Goal: Find contact information: Find contact information

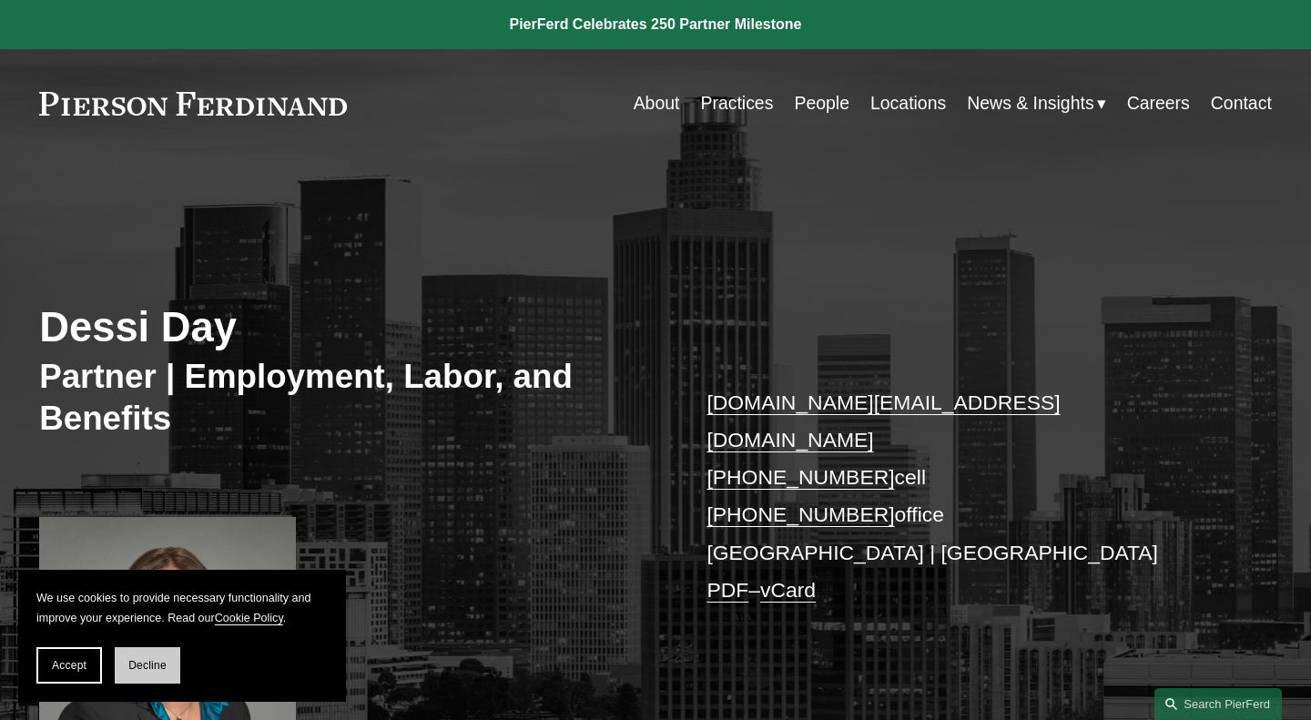
click at [136, 677] on button "Decline" at bounding box center [148, 665] width 66 height 36
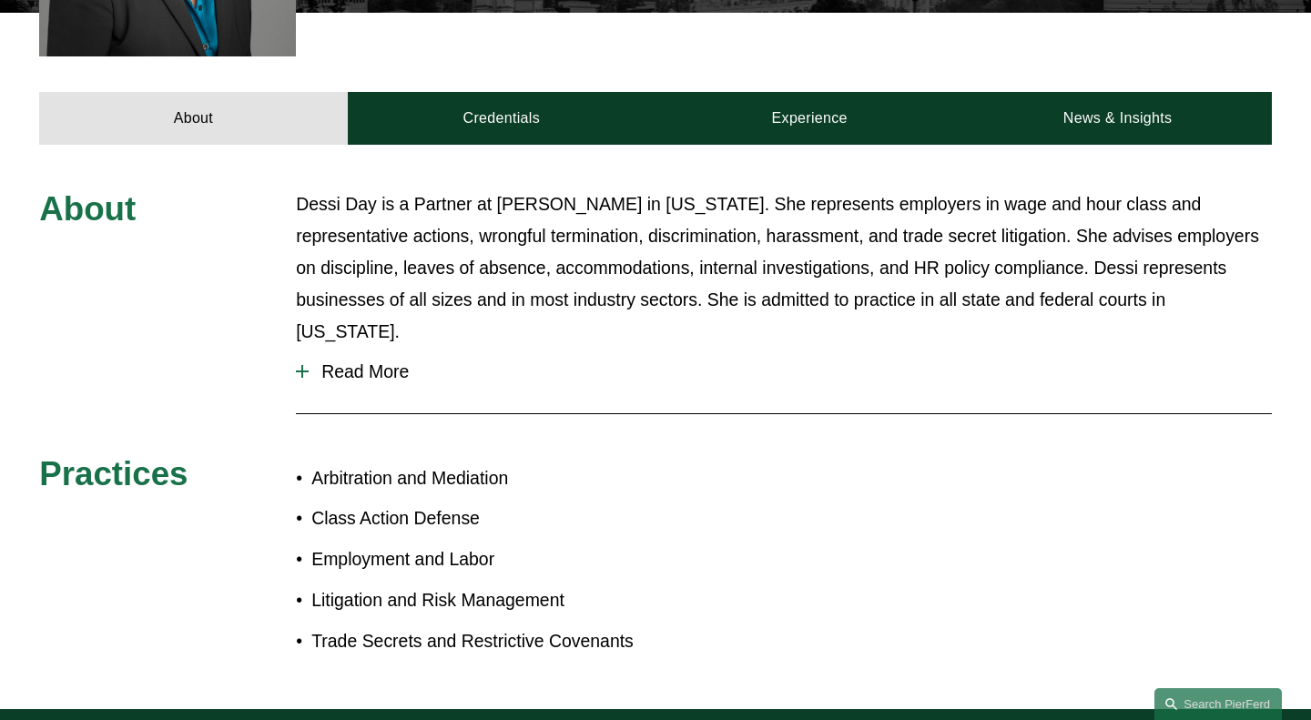
scroll to position [759, 0]
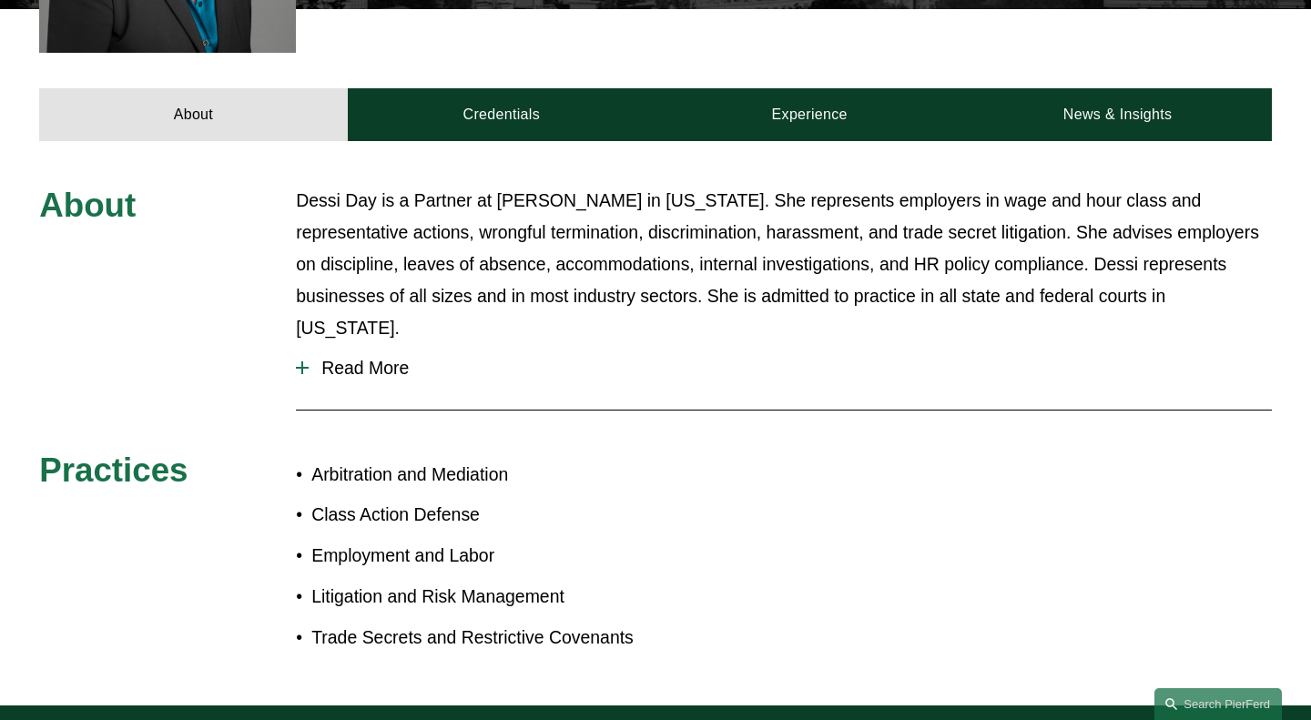
click at [298, 367] on div at bounding box center [302, 368] width 13 height 2
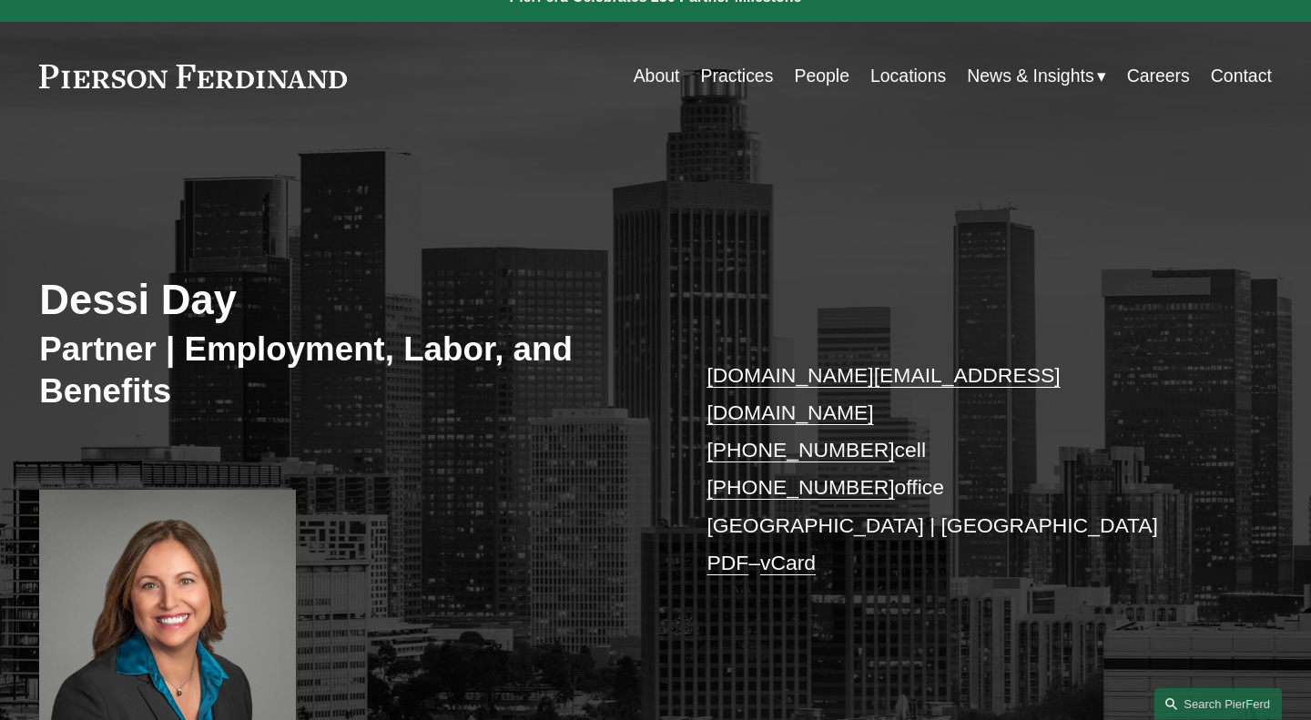
scroll to position [0, 0]
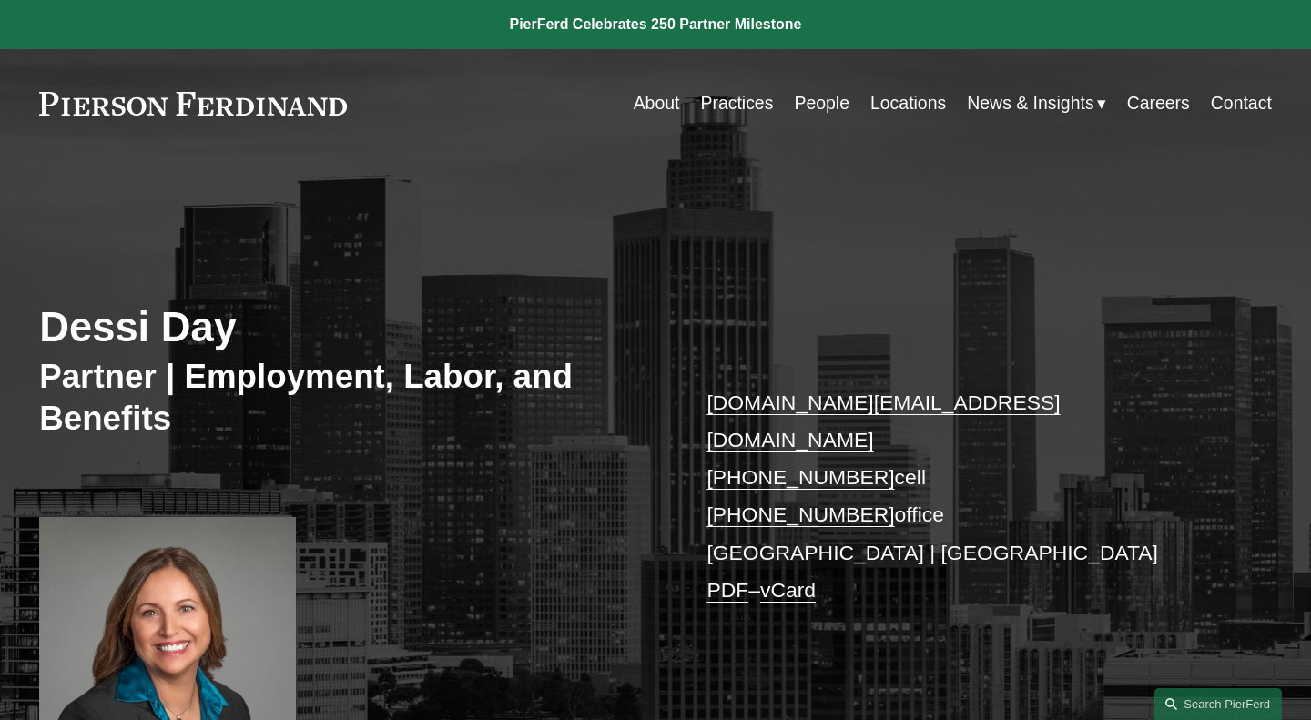
click at [889, 105] on link "Locations" at bounding box center [908, 104] width 76 height 36
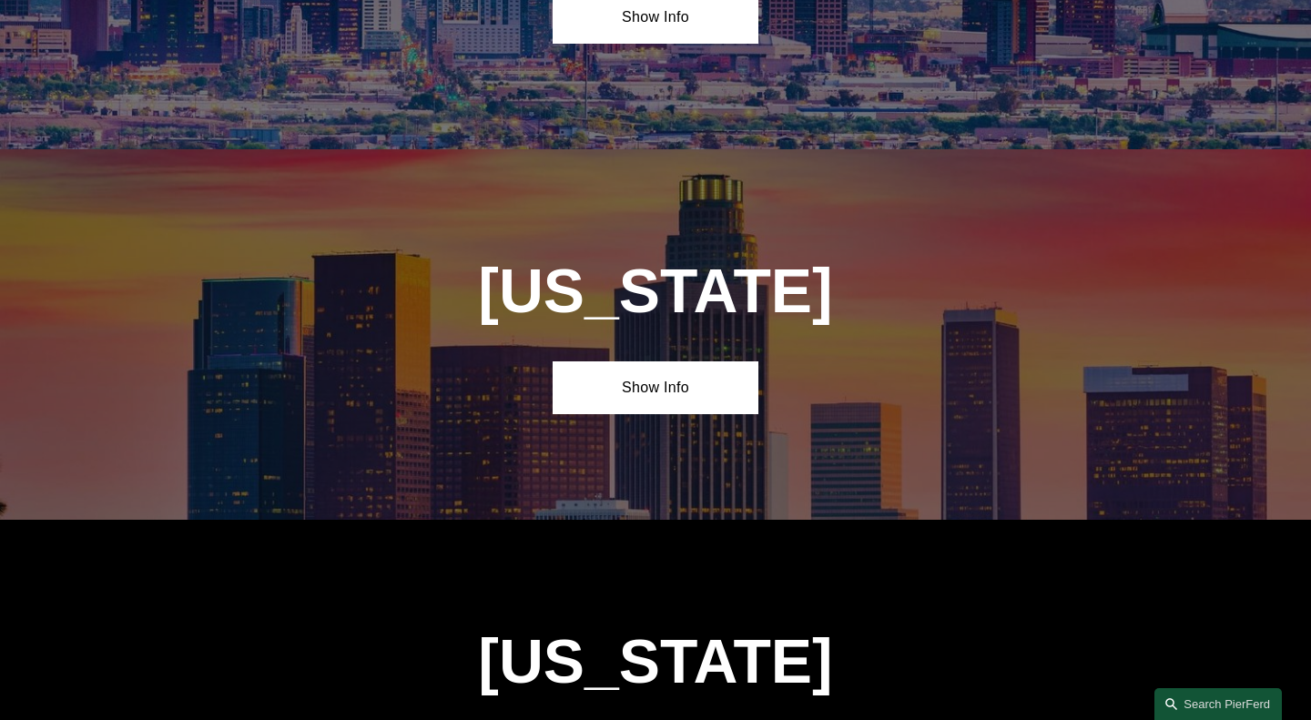
scroll to position [1013, 0]
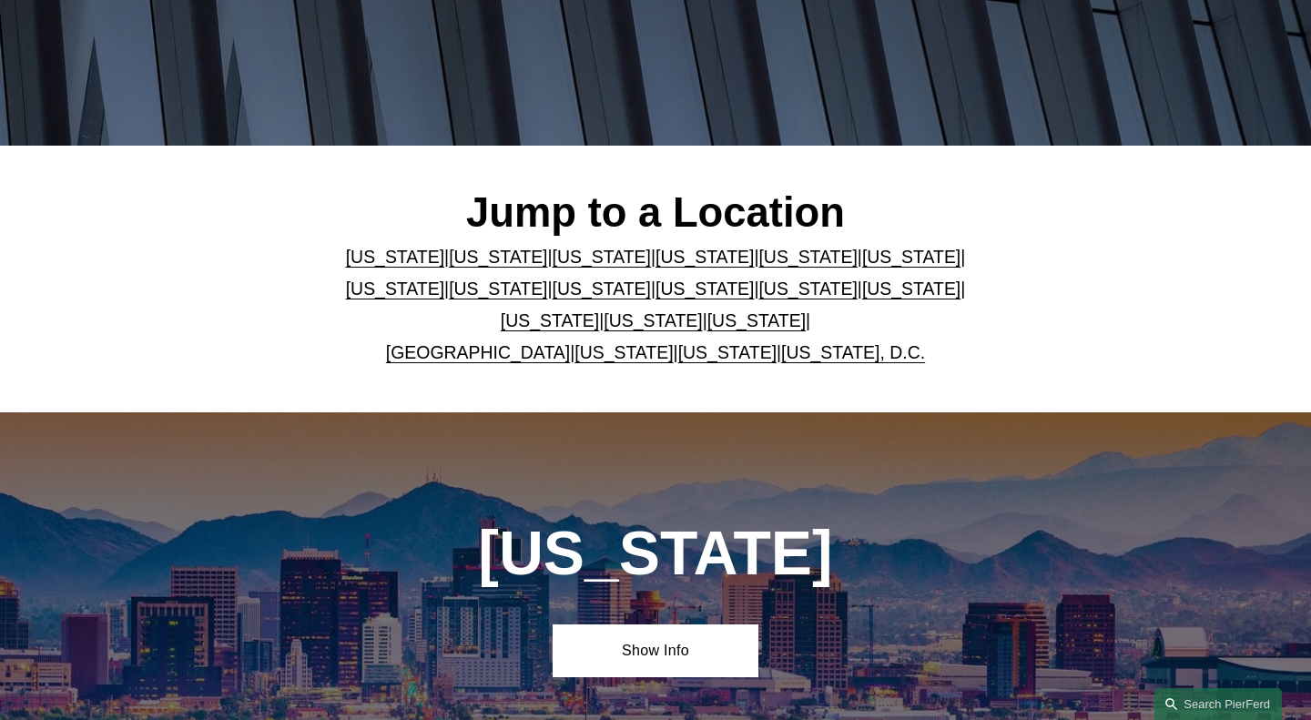
click at [487, 260] on link "[US_STATE]" at bounding box center [498, 257] width 98 height 20
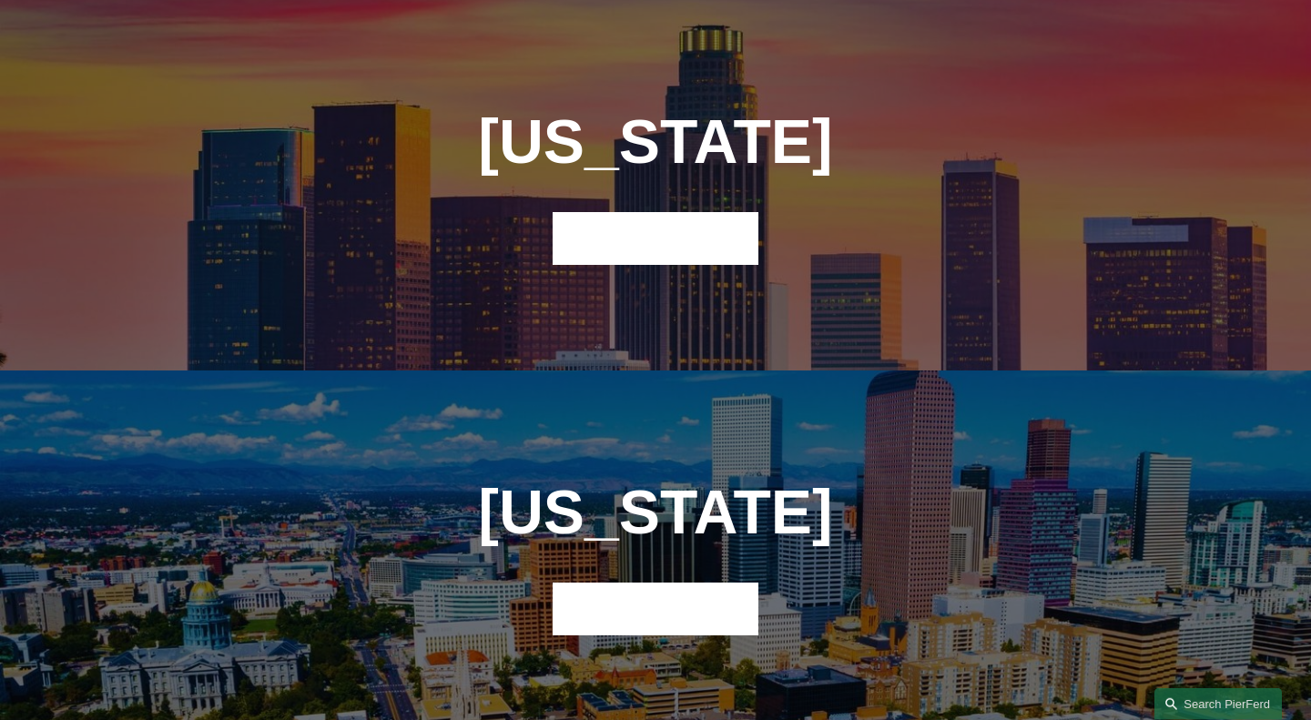
scroll to position [1147, 0]
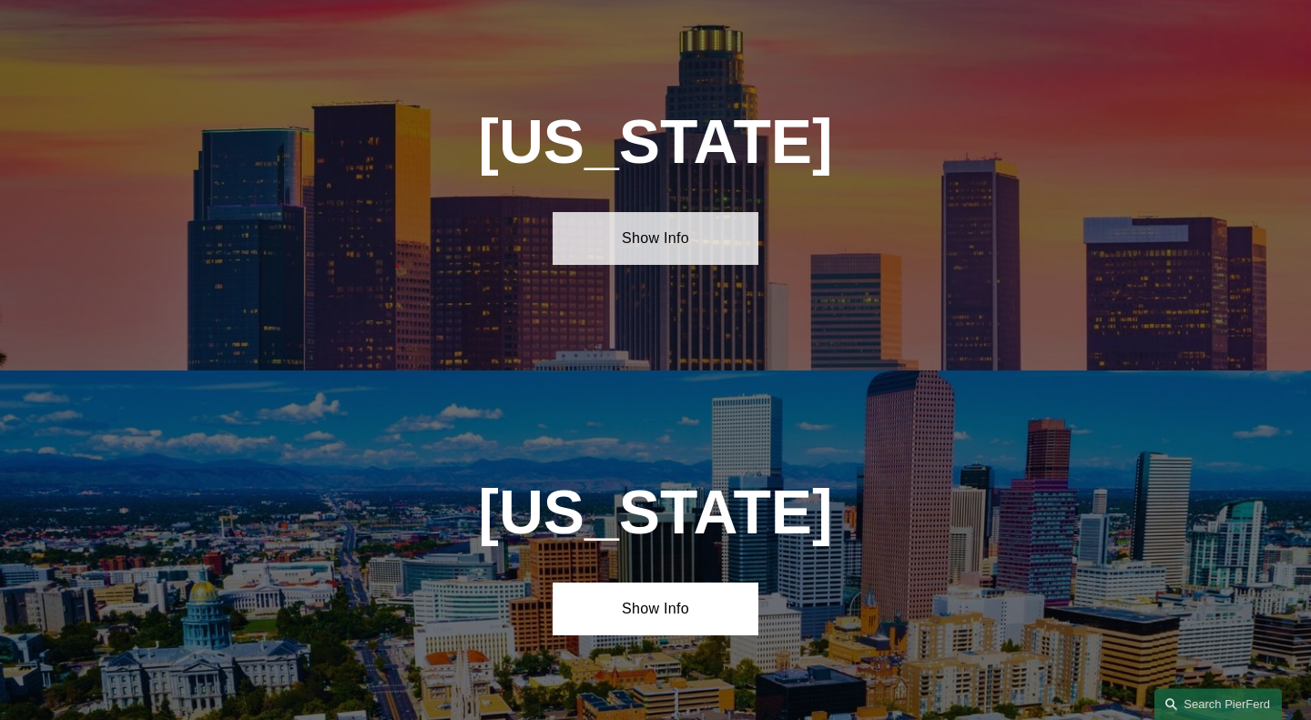
click at [675, 250] on link "Show Info" at bounding box center [656, 238] width 206 height 53
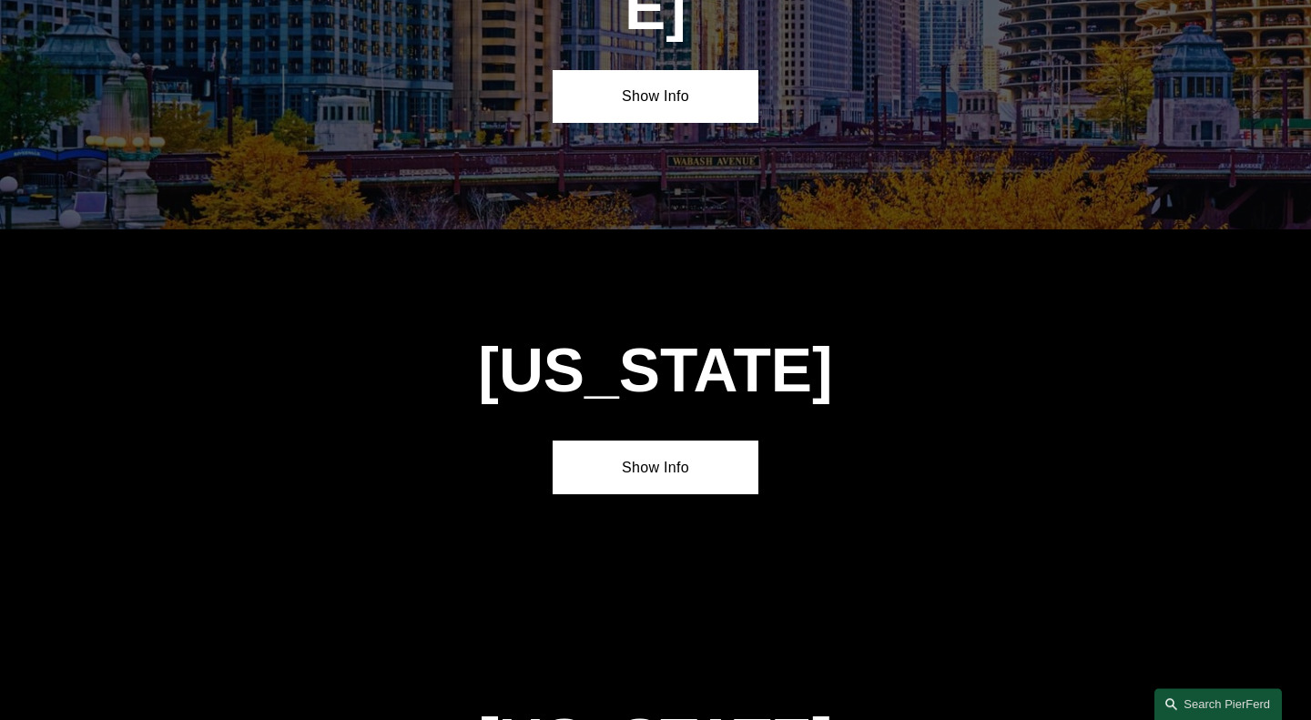
scroll to position [3600, 0]
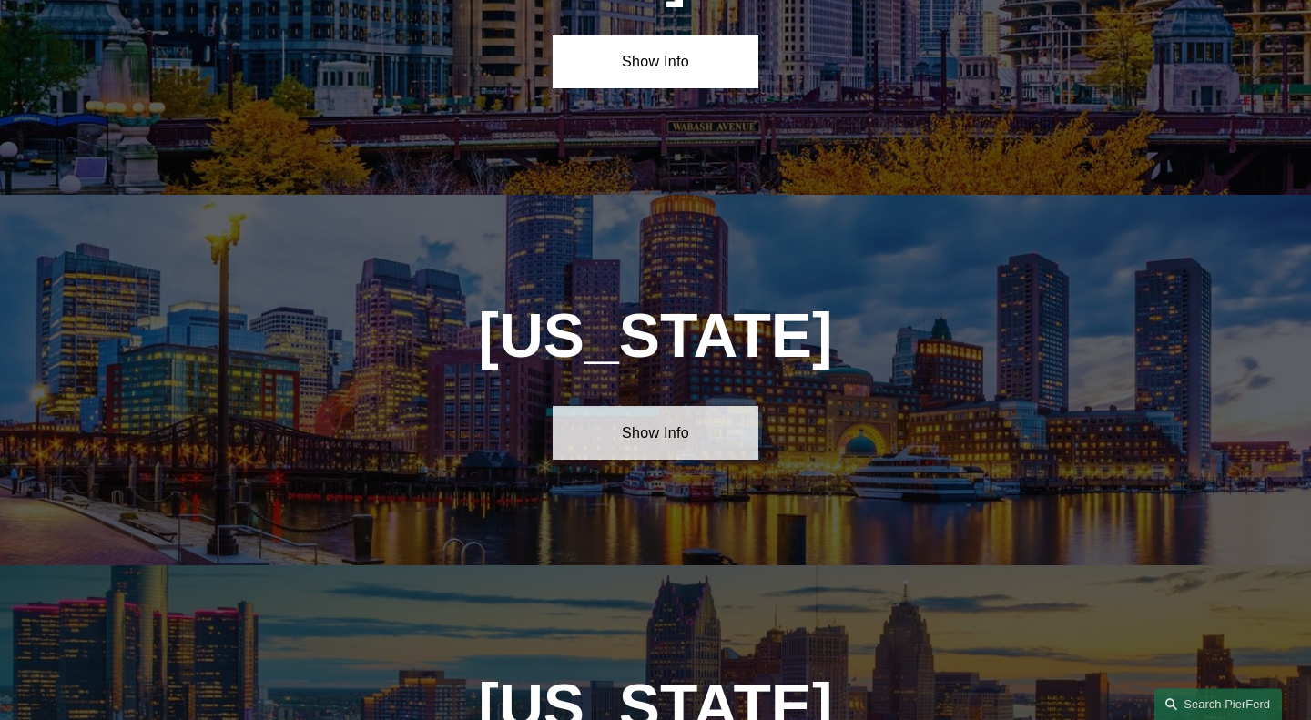
click at [629, 406] on link "Show Info" at bounding box center [656, 432] width 206 height 53
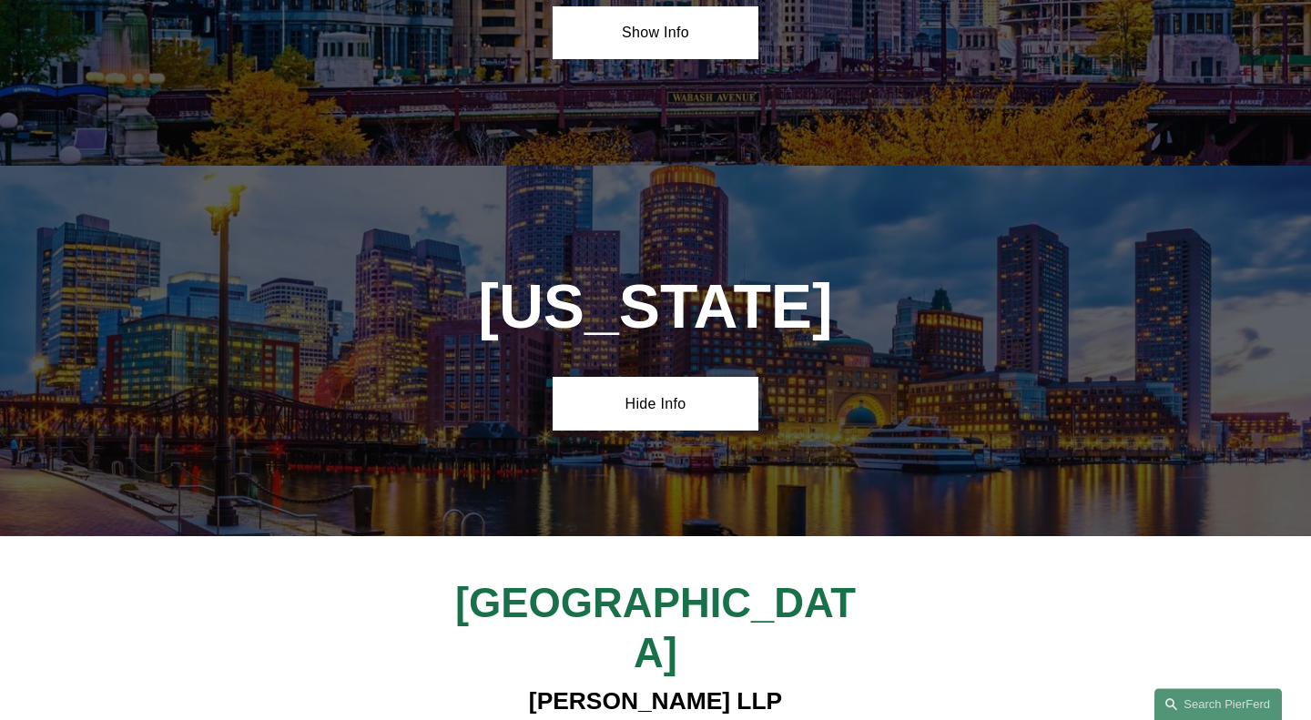
scroll to position [3630, 0]
